Goal: Browse casually

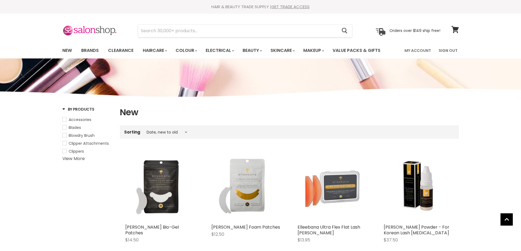
select select "created-descending"
click at [69, 51] on link "New" at bounding box center [67, 50] width 18 height 11
select select "created-descending"
